Goal: Information Seeking & Learning: Learn about a topic

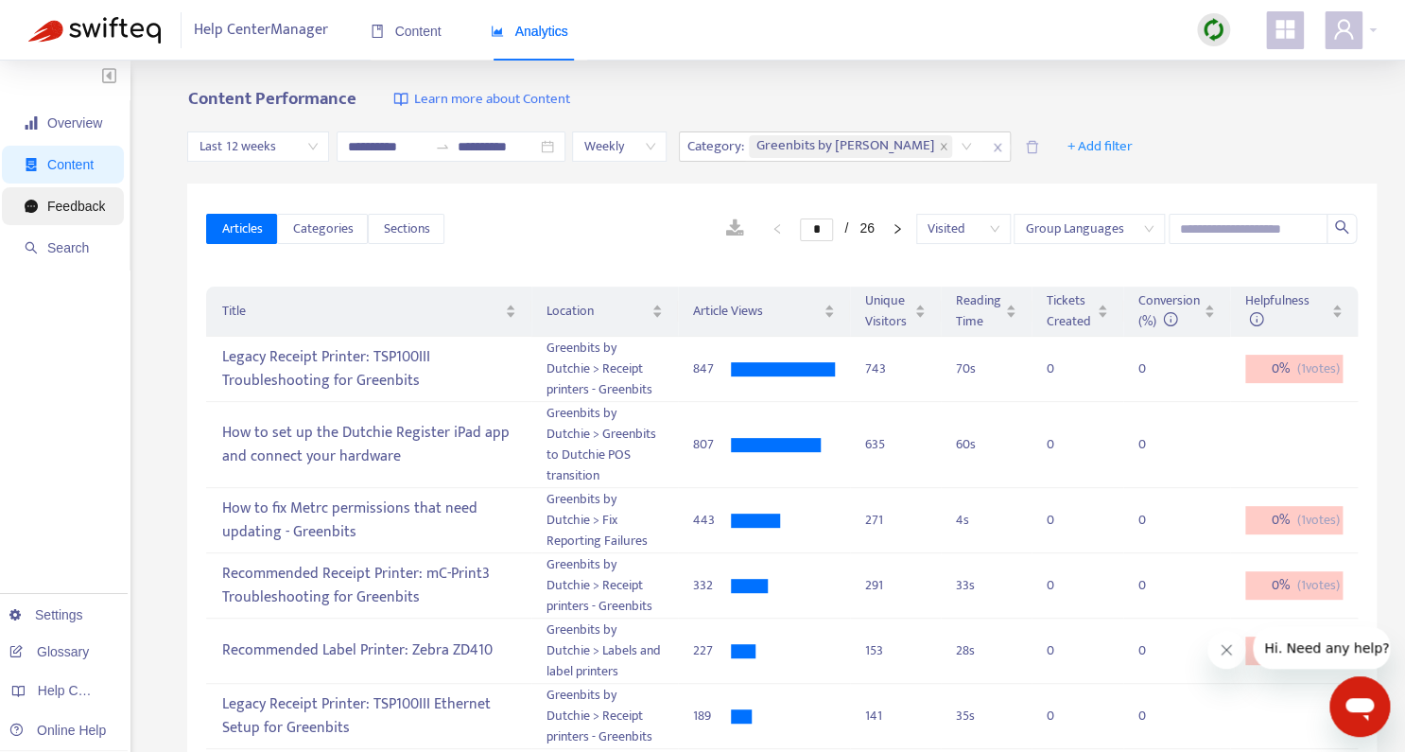
click at [87, 216] on span "Feedback" at bounding box center [65, 206] width 80 height 38
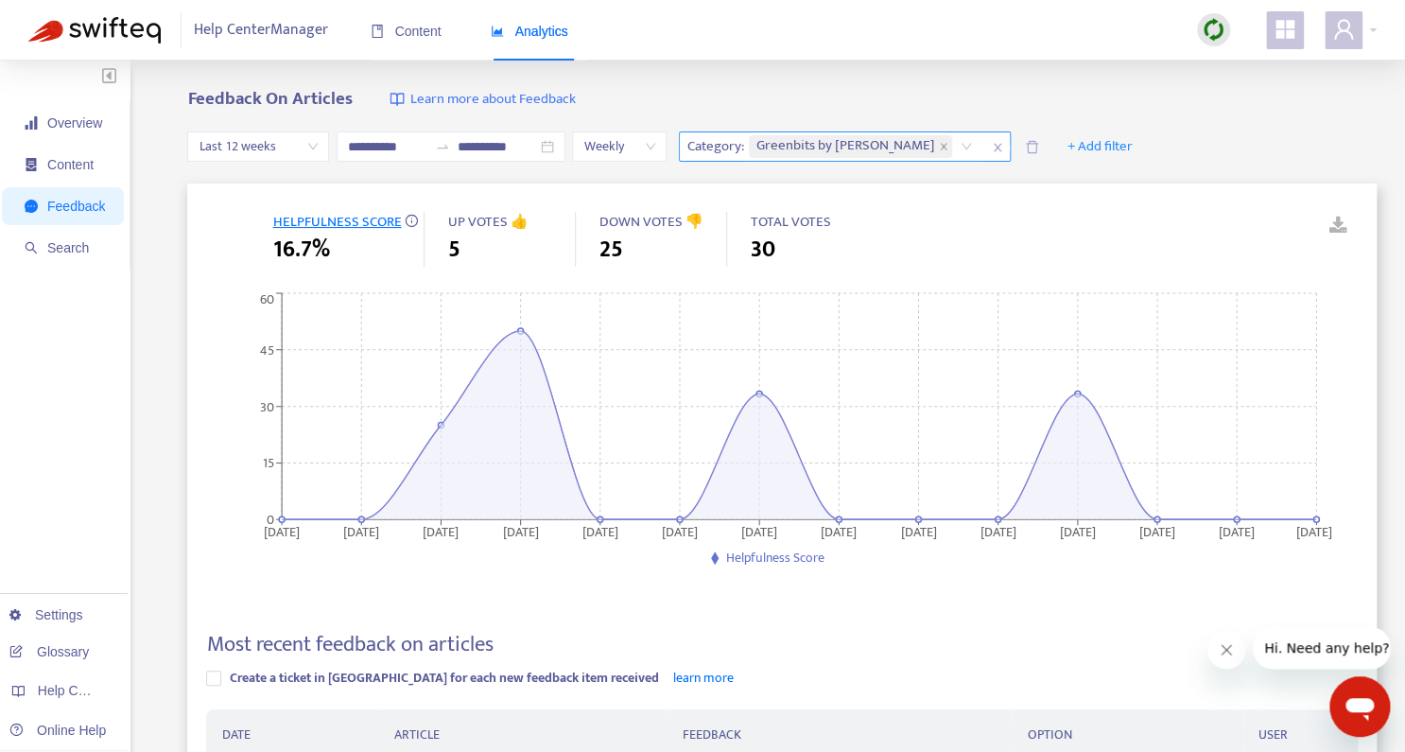
click at [1003, 151] on icon "close" at bounding box center [997, 147] width 11 height 11
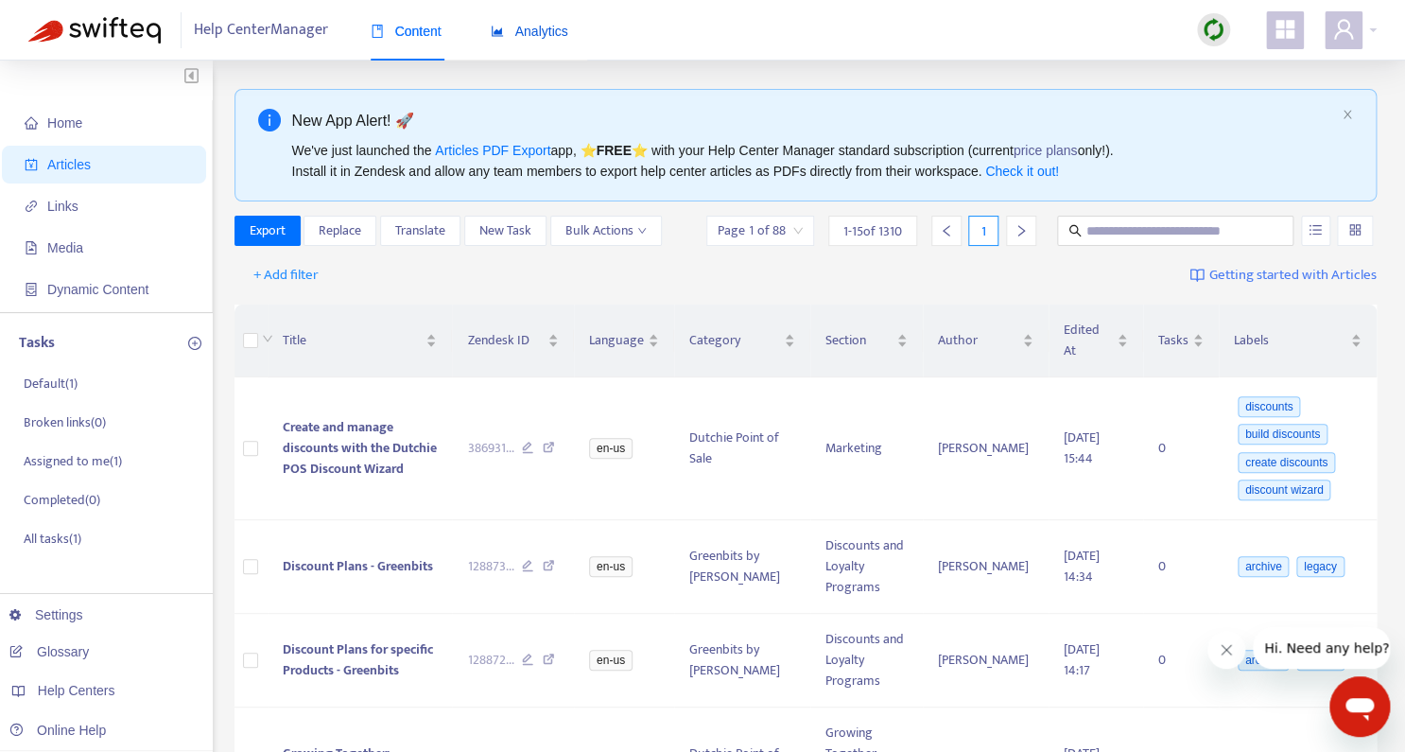
click at [540, 28] on span "Analytics" at bounding box center [530, 31] width 78 height 15
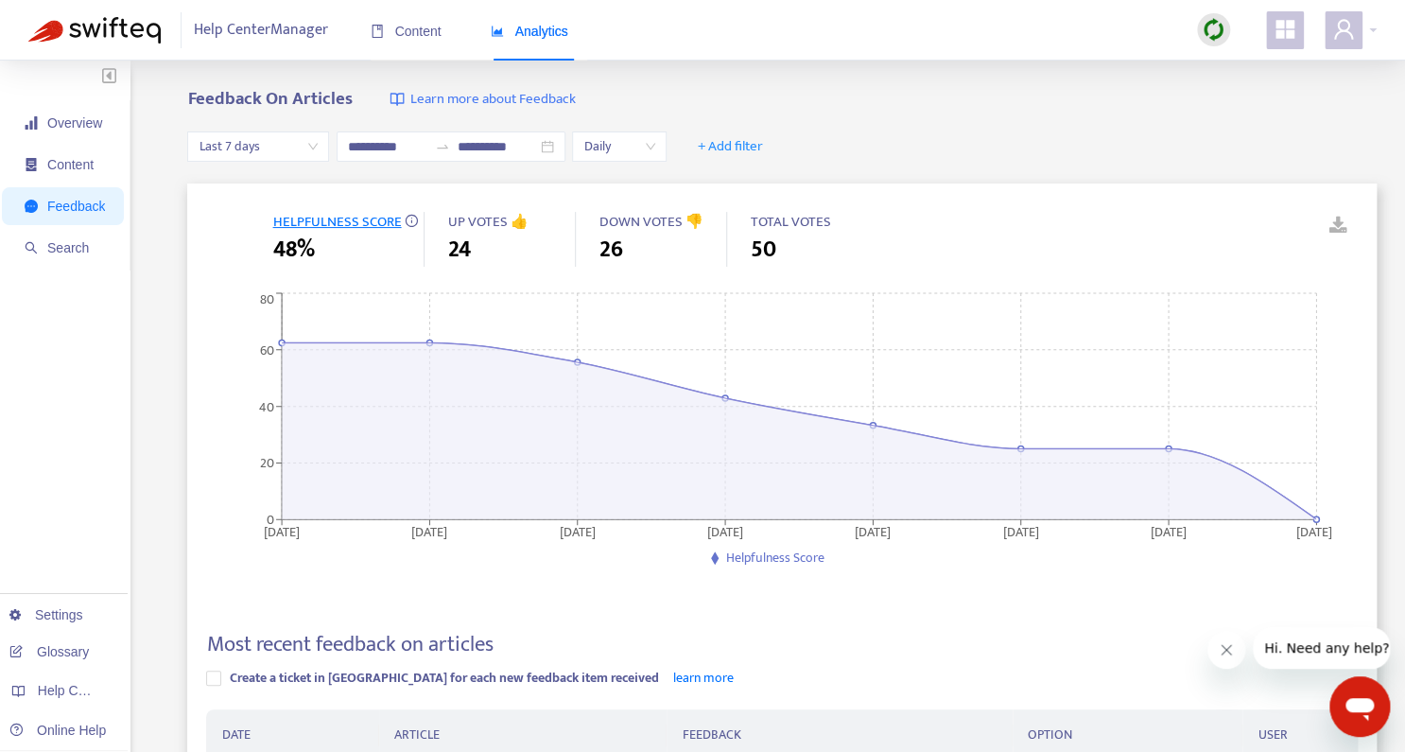
click at [313, 157] on span "Last 7 days" at bounding box center [258, 146] width 119 height 28
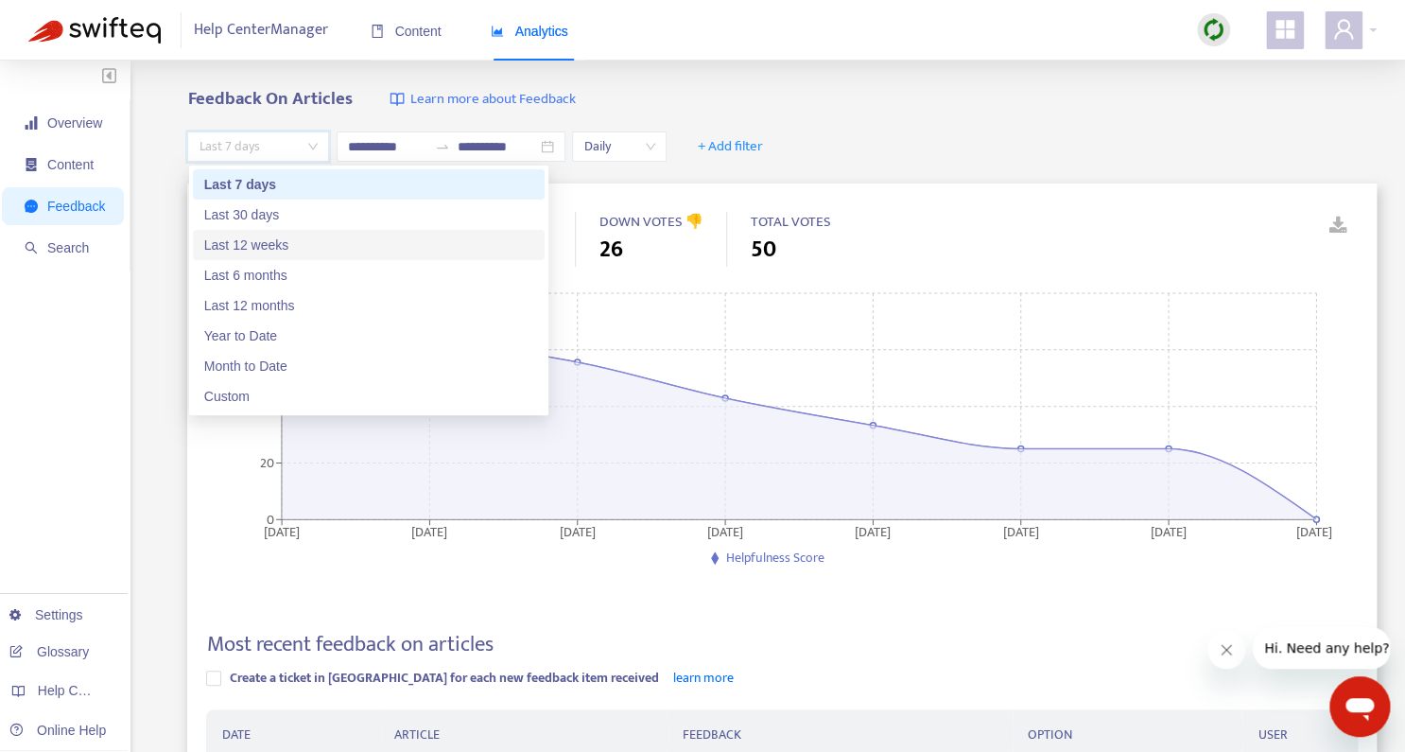
click at [279, 253] on div "Last 12 weeks" at bounding box center [368, 245] width 329 height 21
type input "**********"
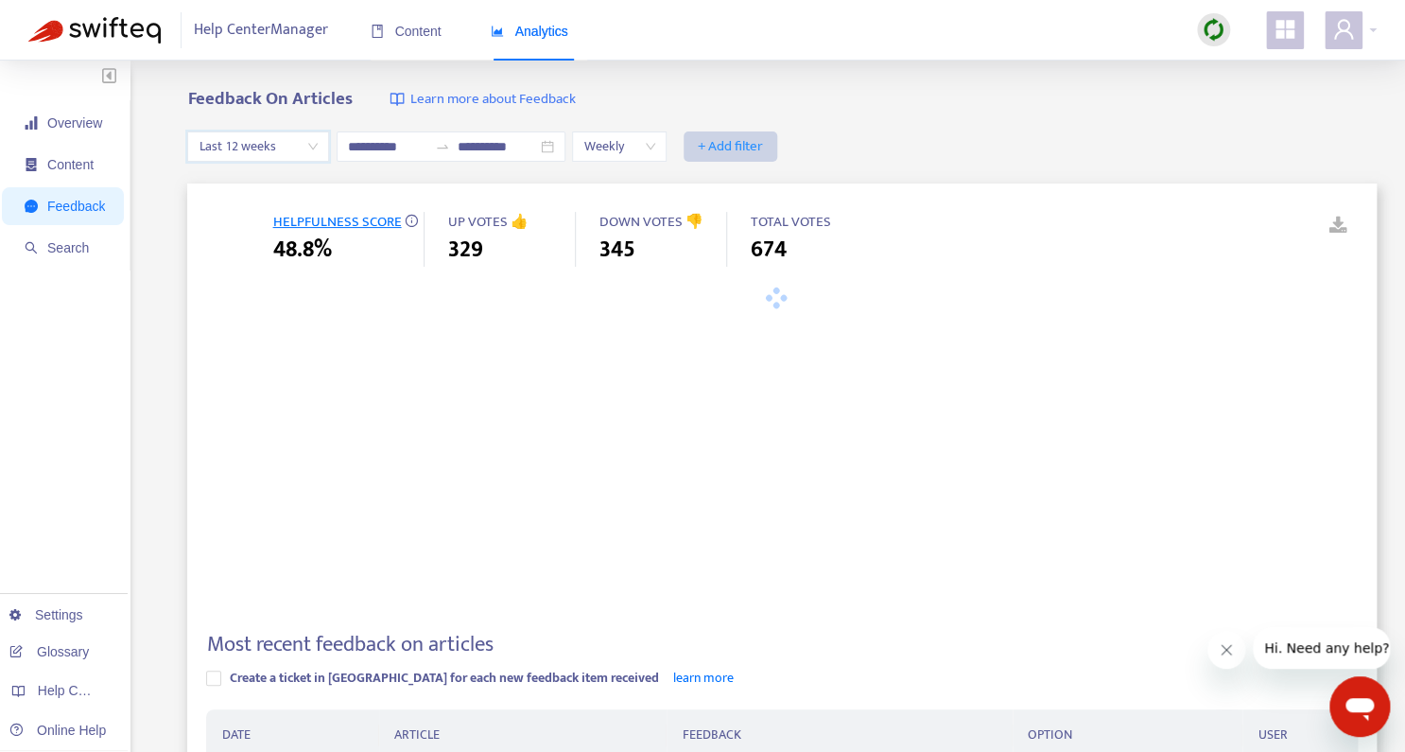
click at [763, 142] on span "+ Add filter" at bounding box center [730, 146] width 65 height 23
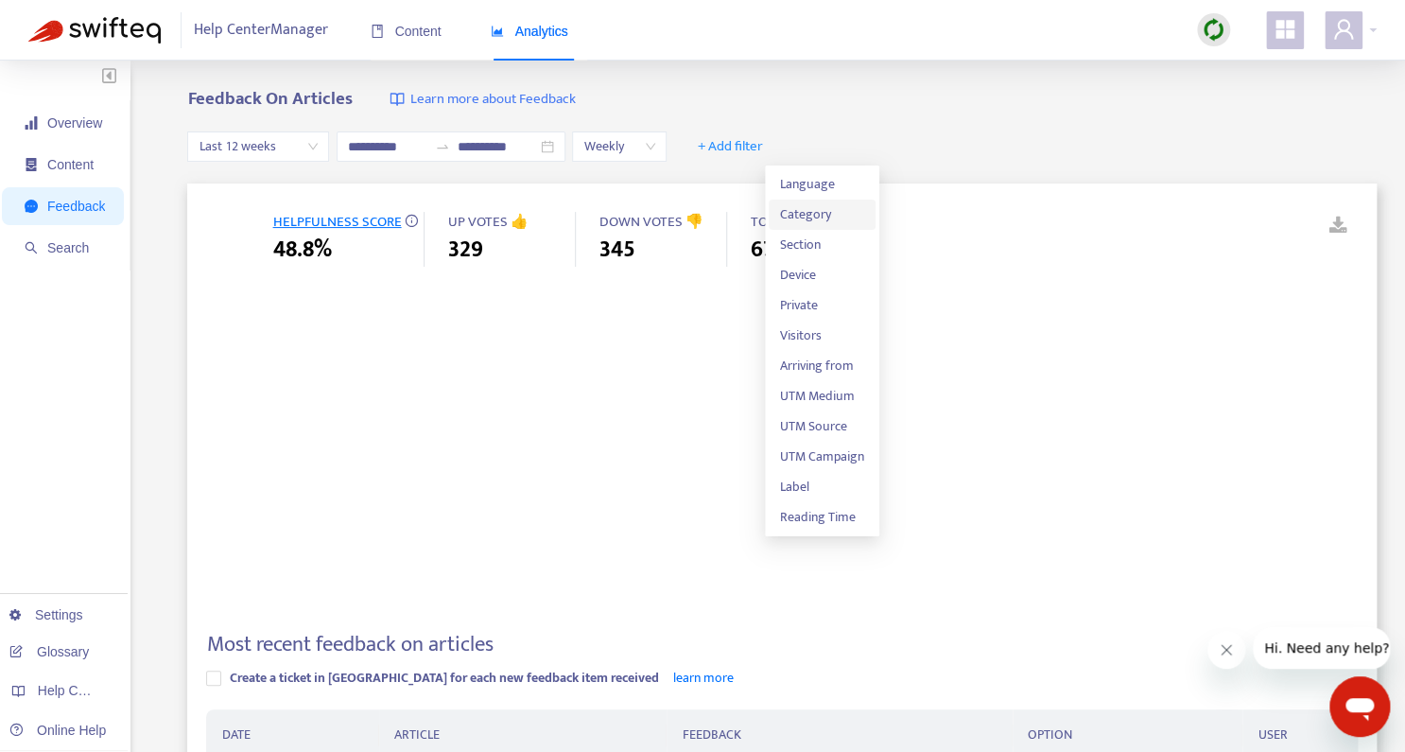
click at [794, 218] on span "Category" at bounding box center [822, 214] width 84 height 21
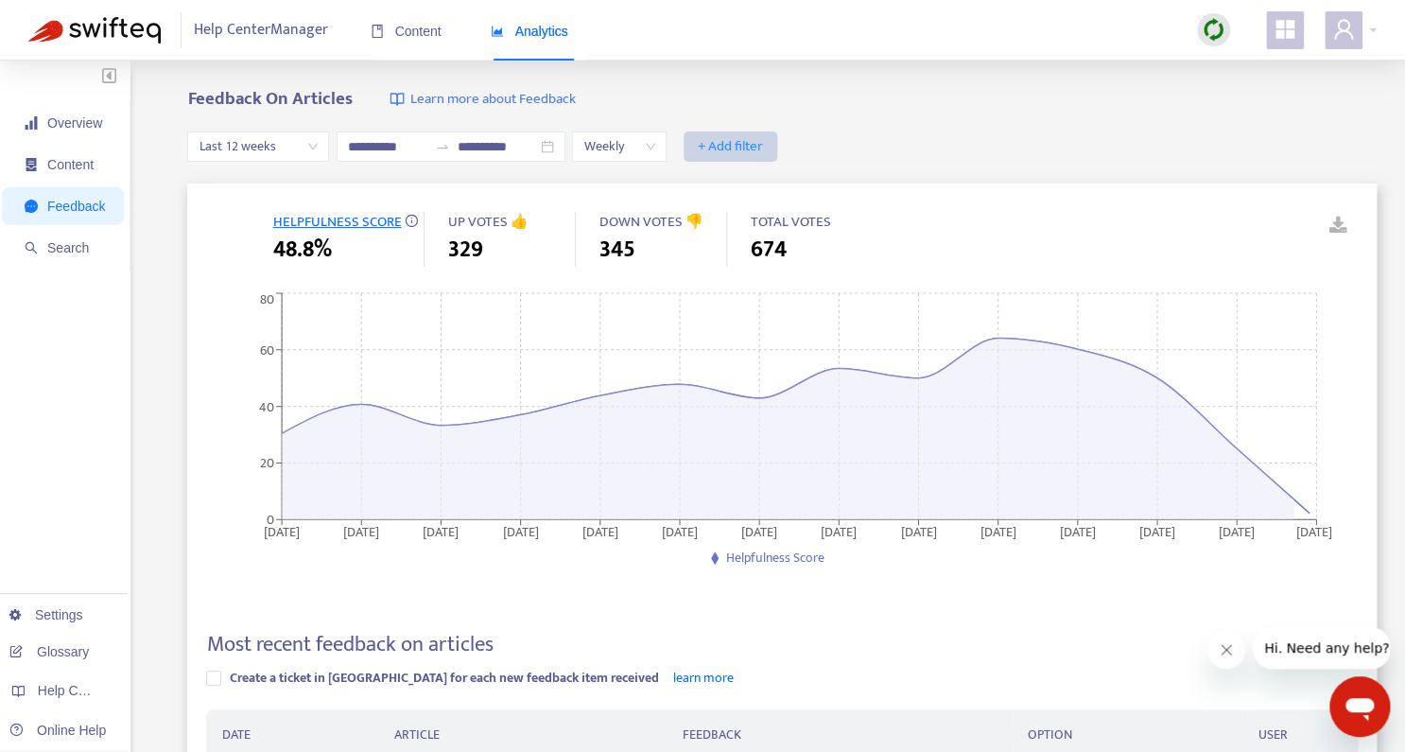
click at [763, 153] on span "+ Add filter" at bounding box center [730, 146] width 65 height 23
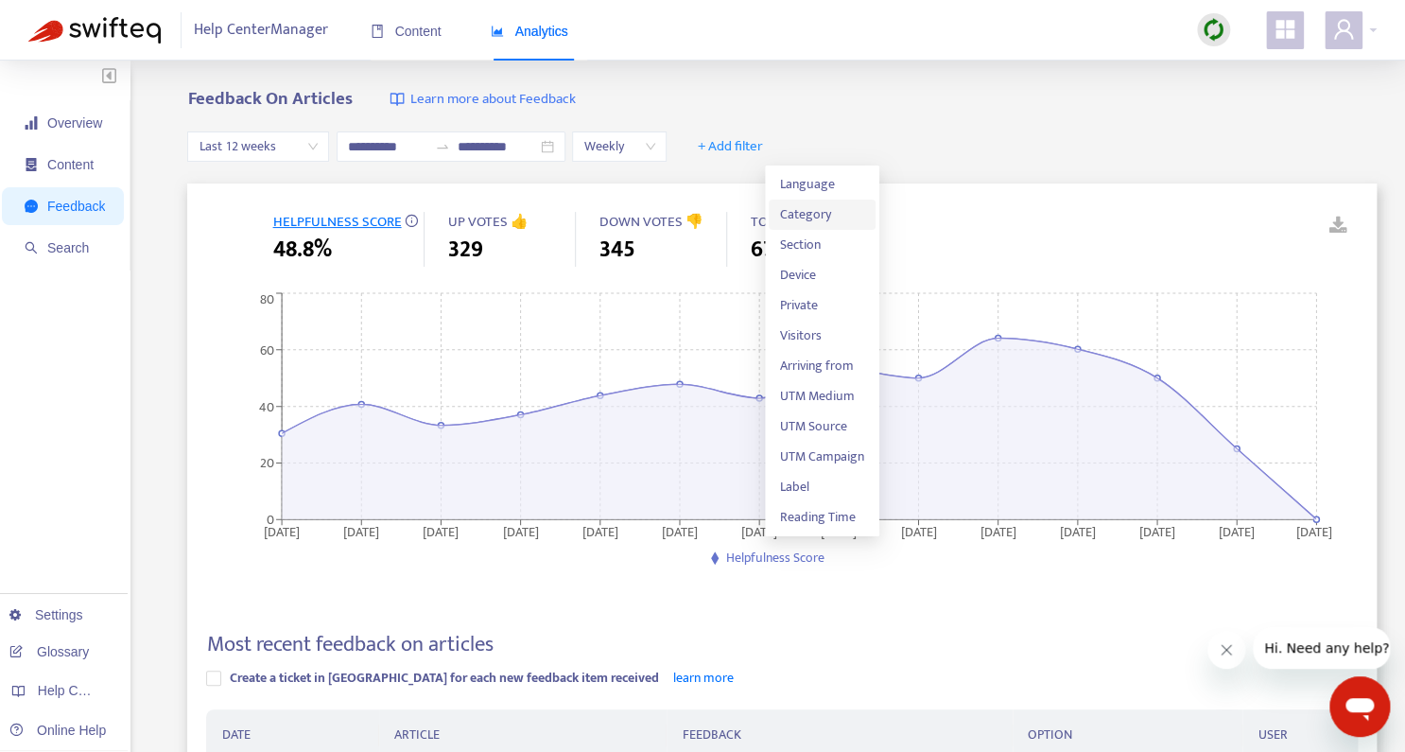
click at [821, 210] on span "Category" at bounding box center [822, 214] width 84 height 21
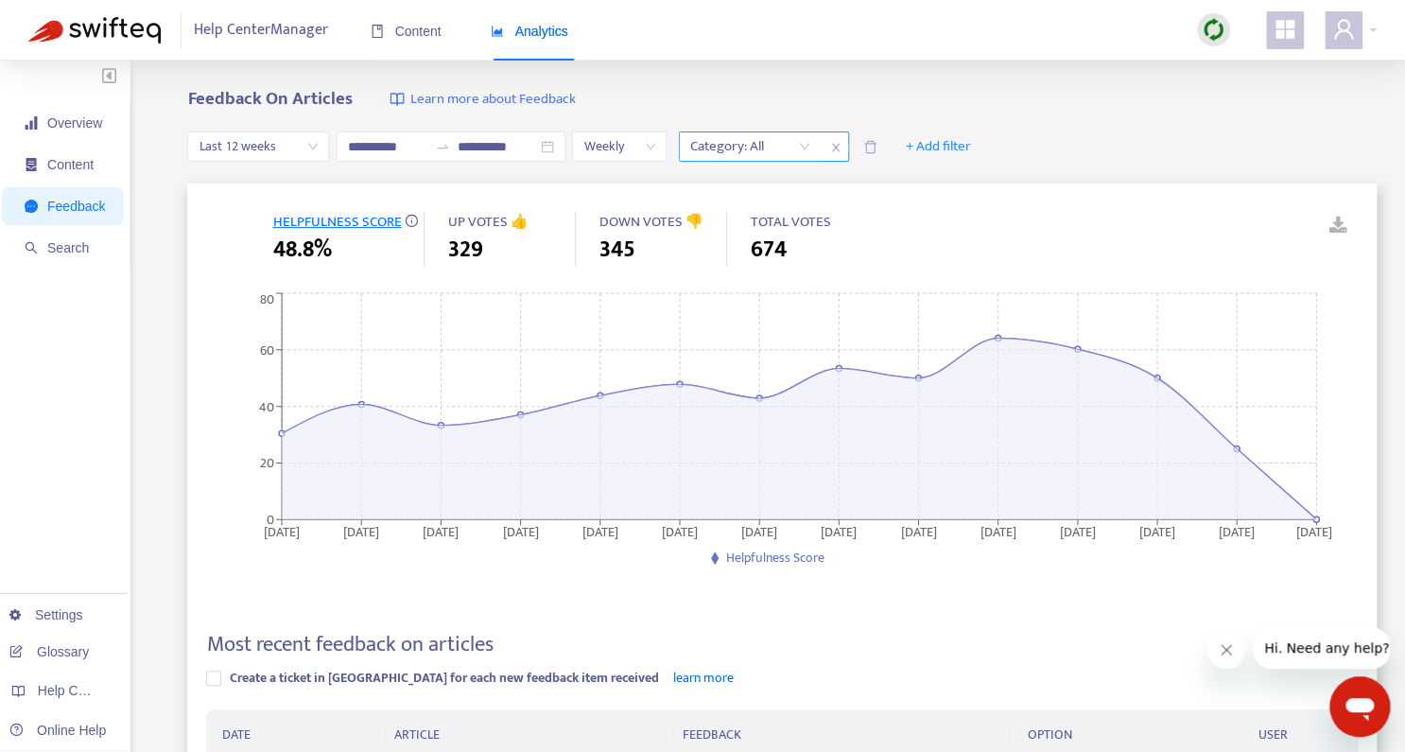
click at [798, 143] on div at bounding box center [741, 146] width 114 height 23
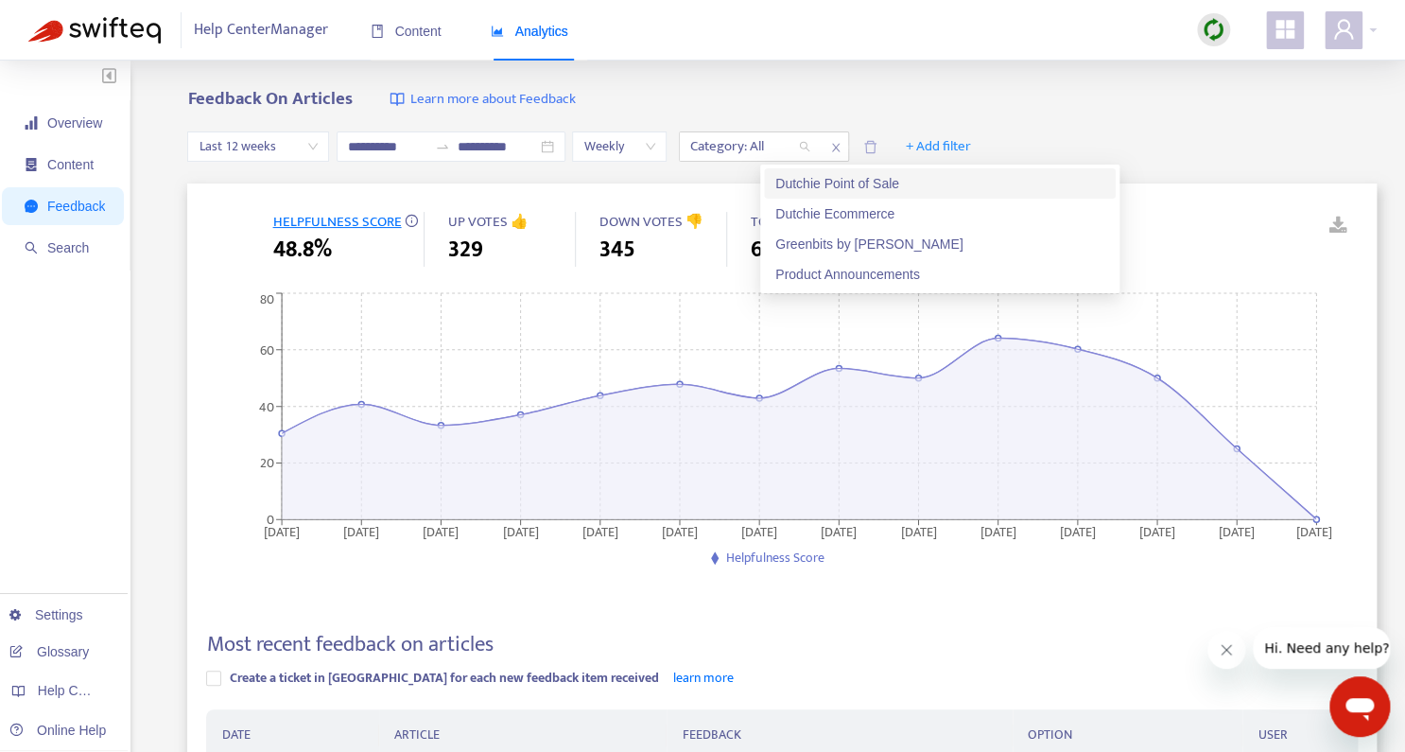
click at [821, 194] on div "Dutchie Point of Sale" at bounding box center [940, 183] width 352 height 30
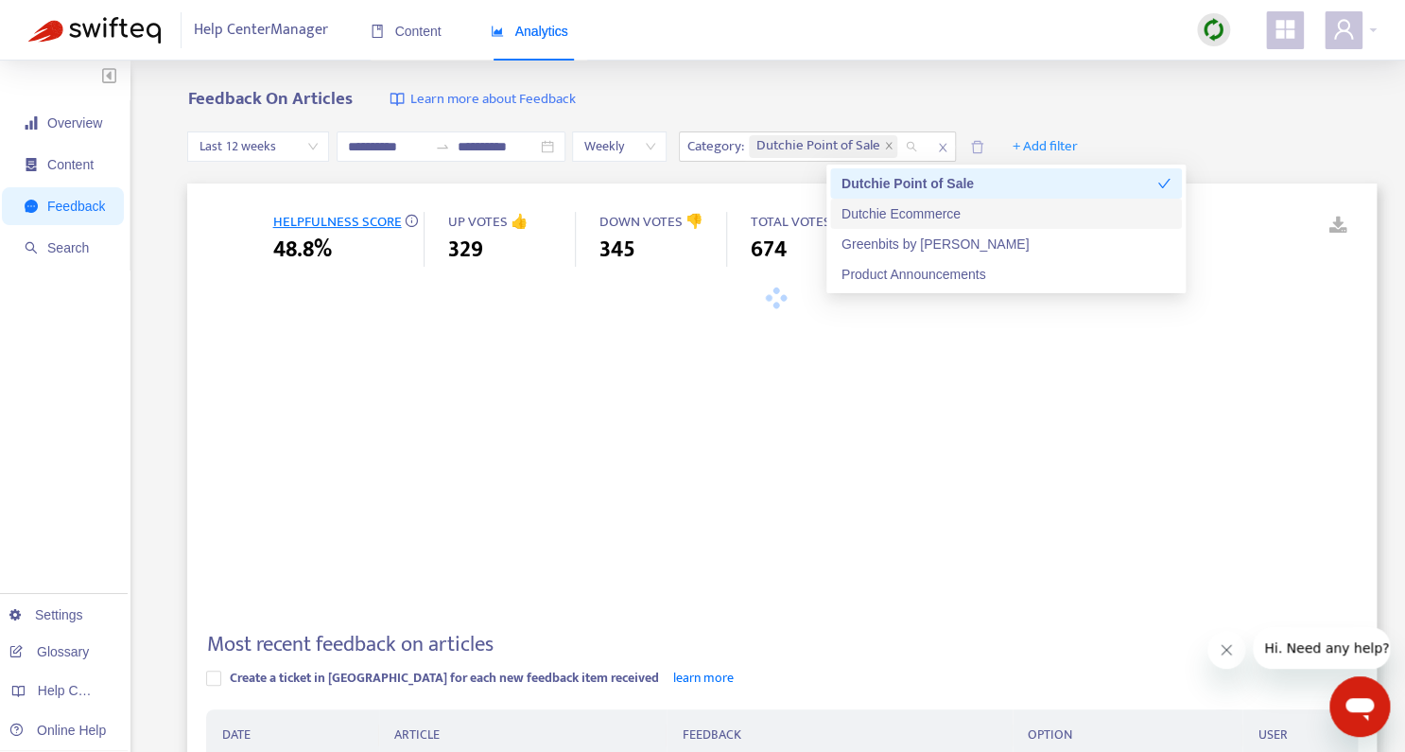
click at [901, 208] on div "Dutchie Ecommerce" at bounding box center [1006, 213] width 329 height 21
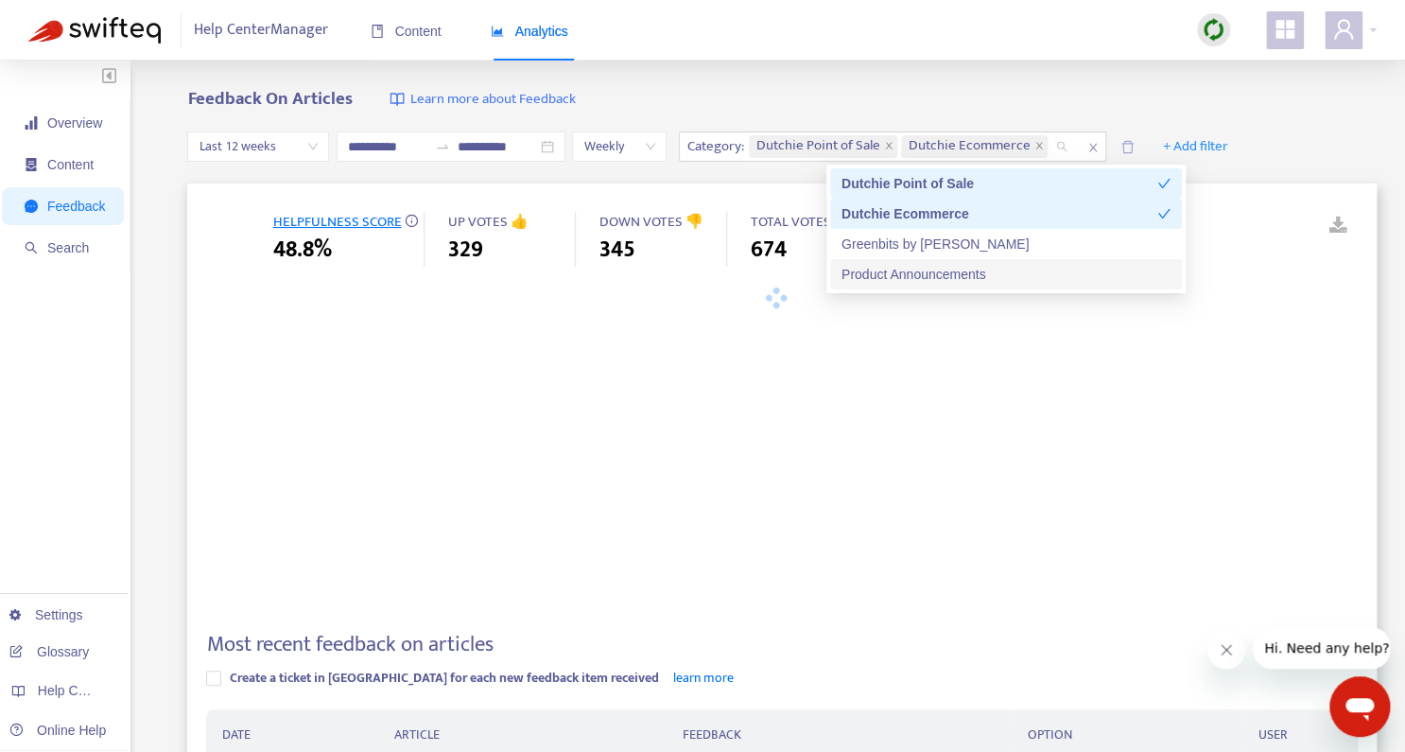
click at [939, 272] on div "Product Announcements" at bounding box center [1006, 274] width 329 height 21
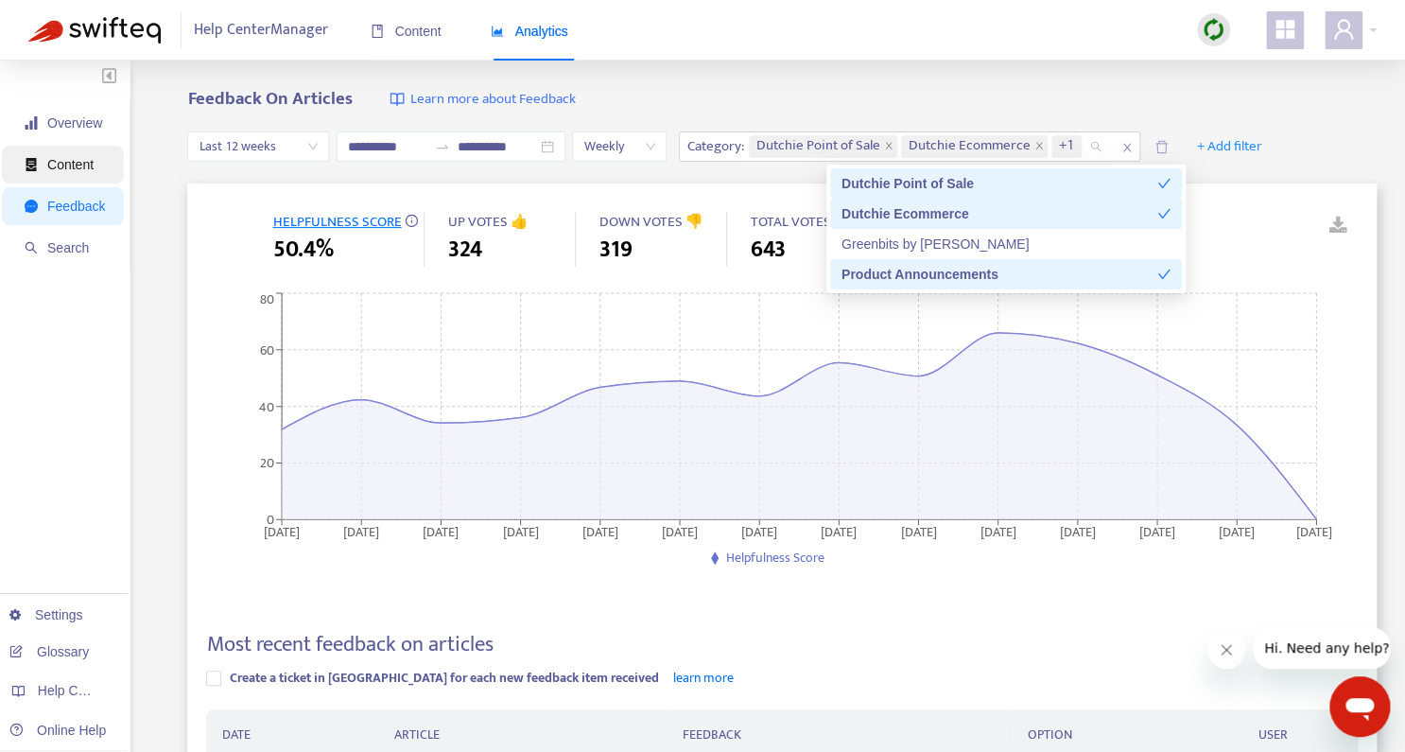
click at [82, 169] on span "Content" at bounding box center [70, 164] width 46 height 15
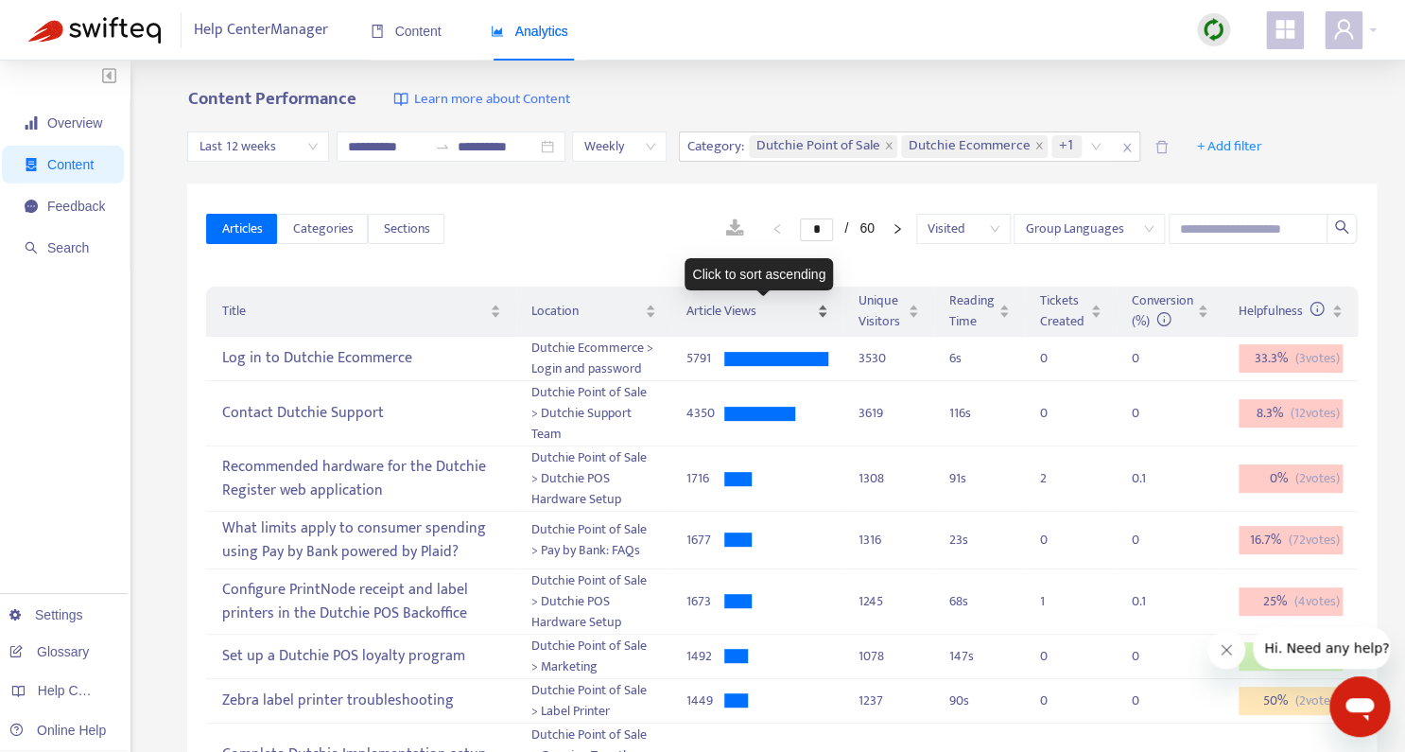
click at [828, 310] on div "Article Views" at bounding box center [758, 311] width 142 height 21
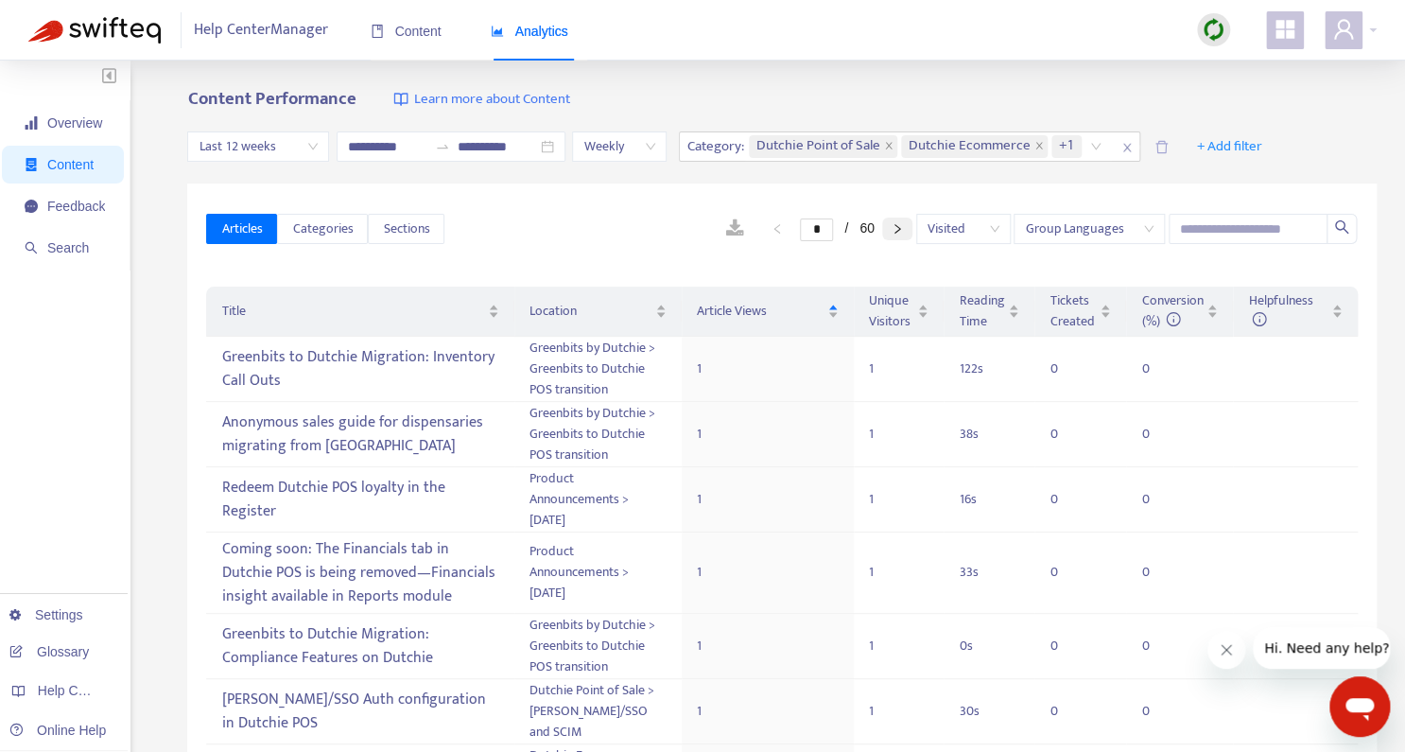
click at [904, 225] on button "button" at bounding box center [897, 229] width 30 height 23
type input "*"
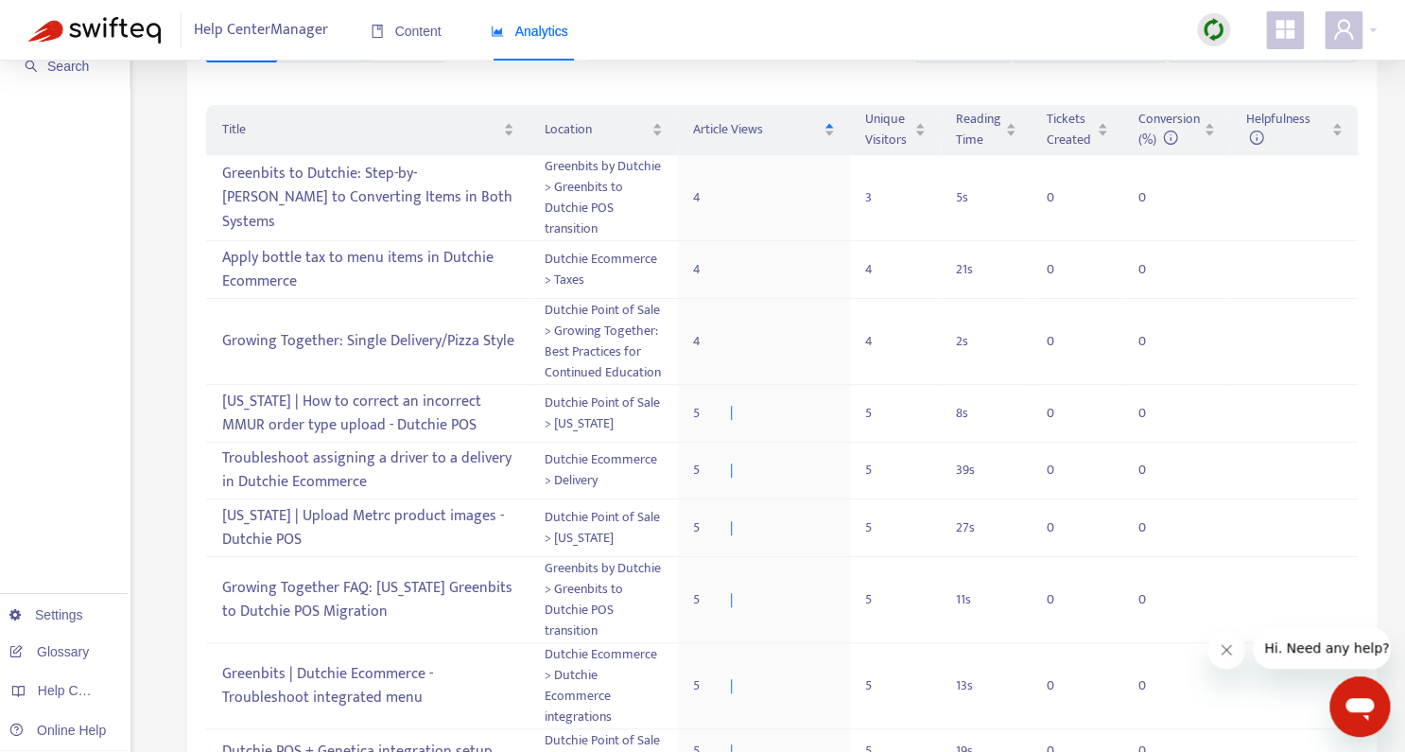
scroll to position [659, 0]
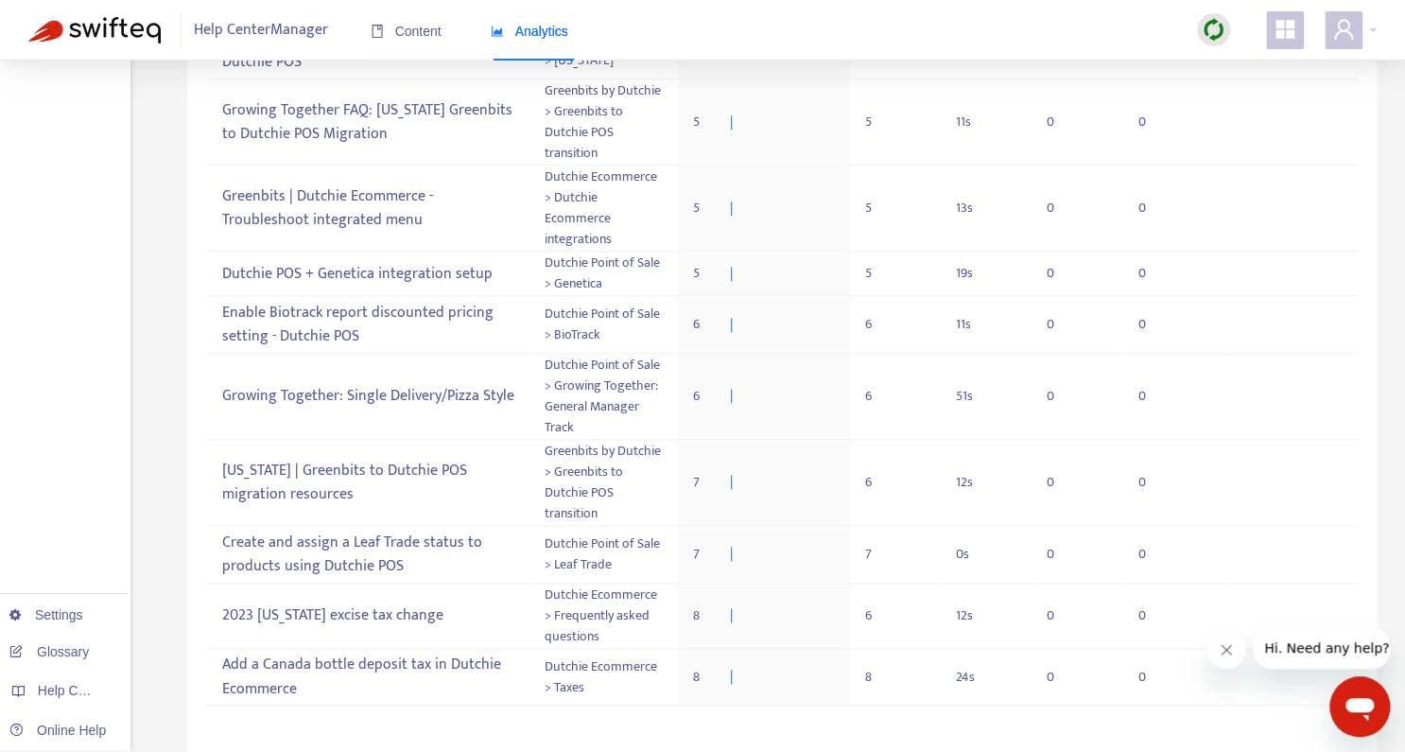
click at [85, 33] on img at bounding box center [94, 30] width 132 height 26
